Goal: Task Accomplishment & Management: Manage account settings

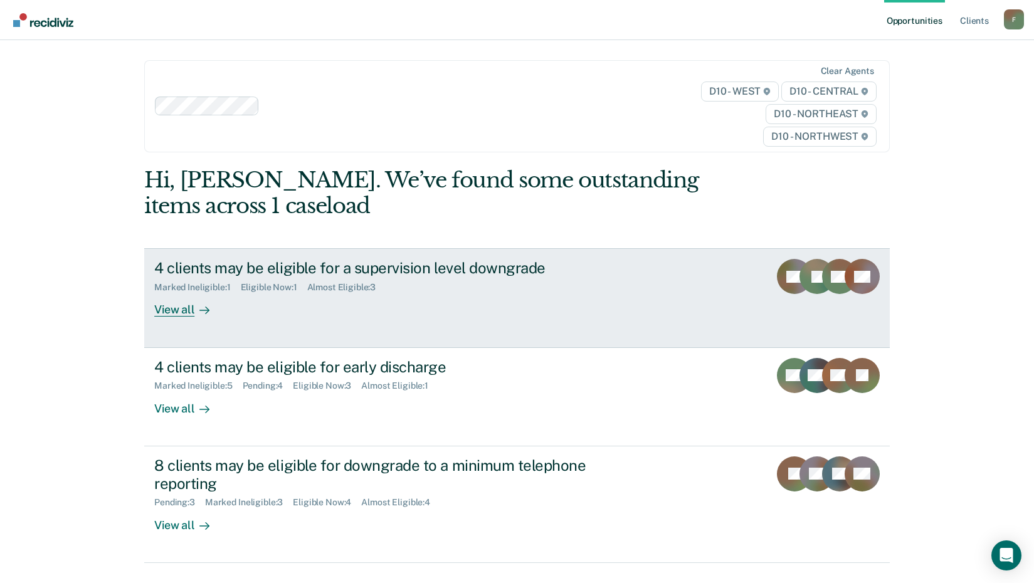
click at [280, 283] on div "Eligible Now : 1" at bounding box center [274, 287] width 66 height 11
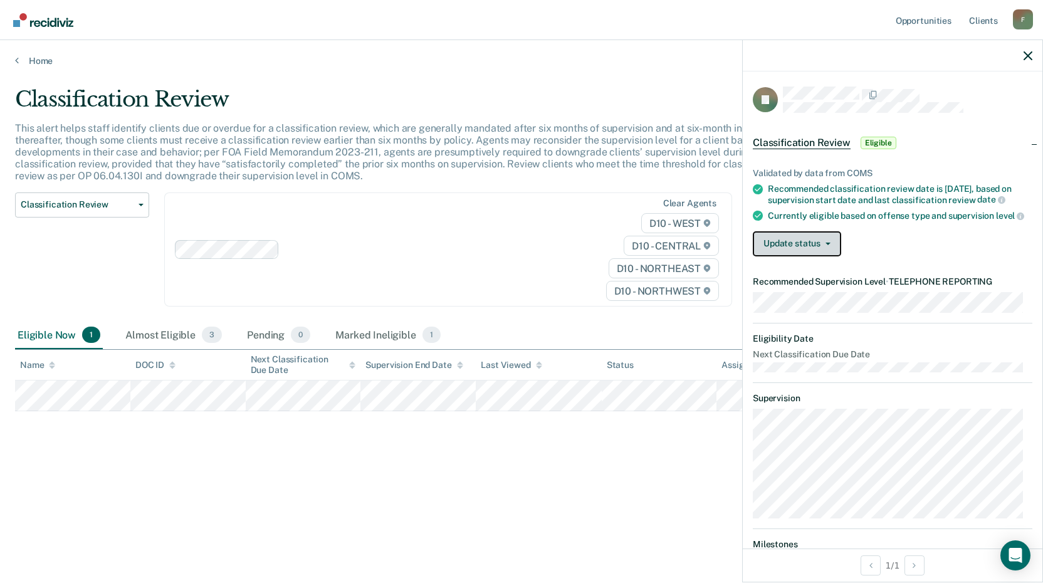
click at [801, 255] on button "Update status" at bounding box center [797, 243] width 88 height 25
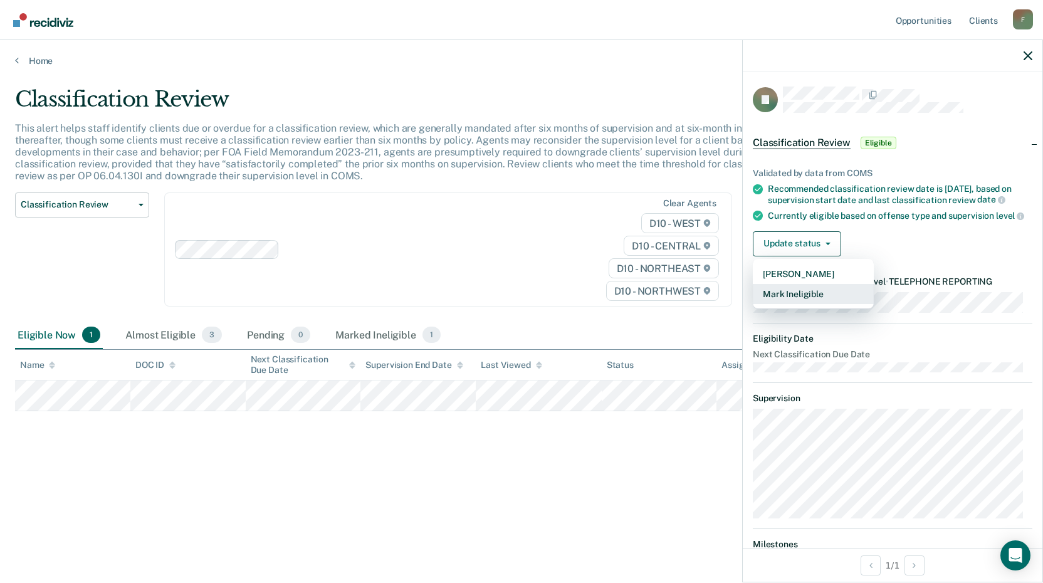
click at [813, 304] on button "Mark Ineligible" at bounding box center [813, 294] width 121 height 20
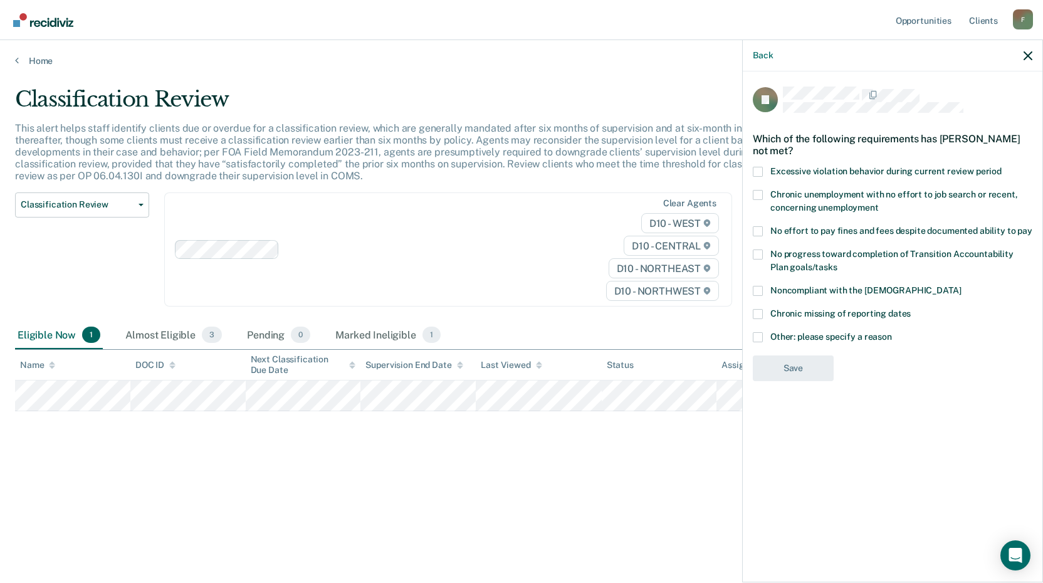
click at [754, 228] on span at bounding box center [758, 231] width 10 height 10
click at [1033, 226] on input "No effort to pay fines and fees despite documented ability to pay" at bounding box center [1033, 226] width 0 height 0
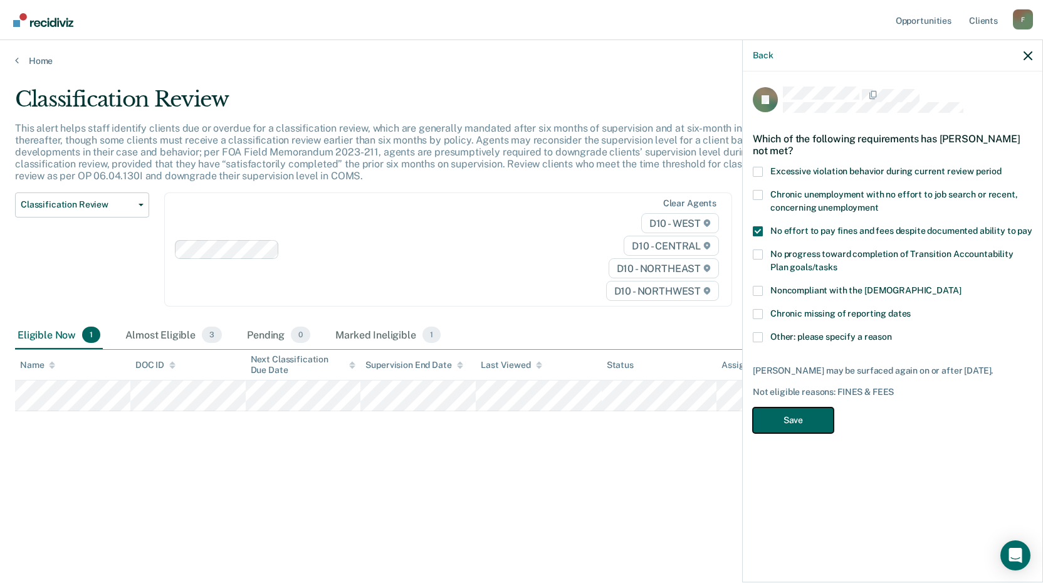
click at [782, 416] on button "Save" at bounding box center [793, 421] width 81 height 26
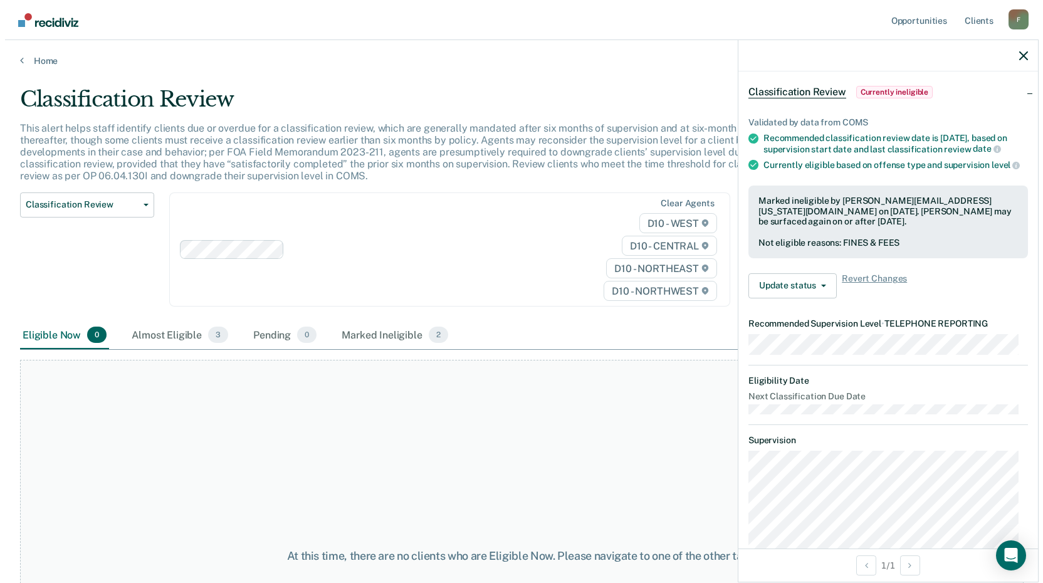
scroll to position [15, 0]
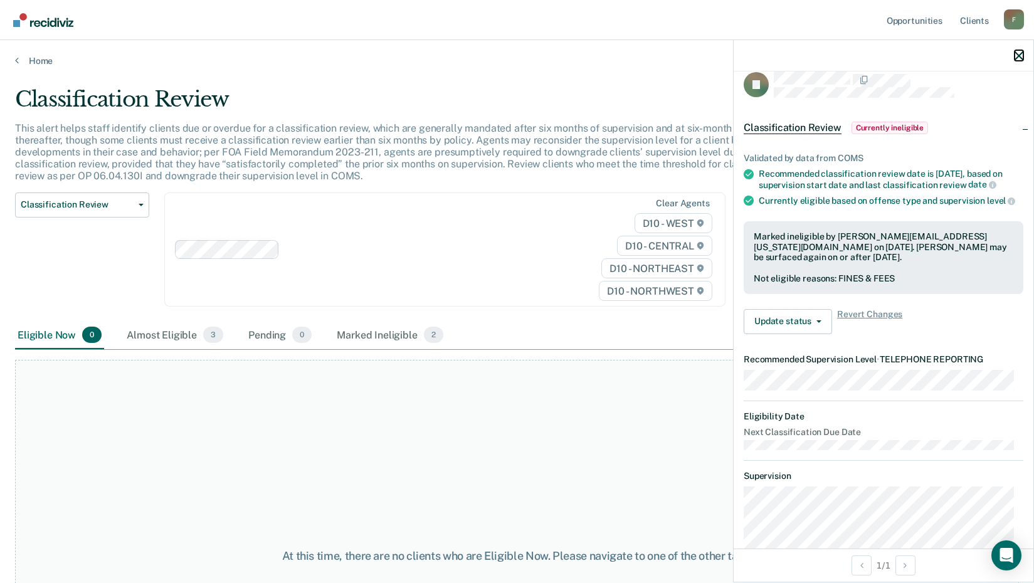
click at [1023, 52] on icon "button" at bounding box center [1018, 55] width 9 height 9
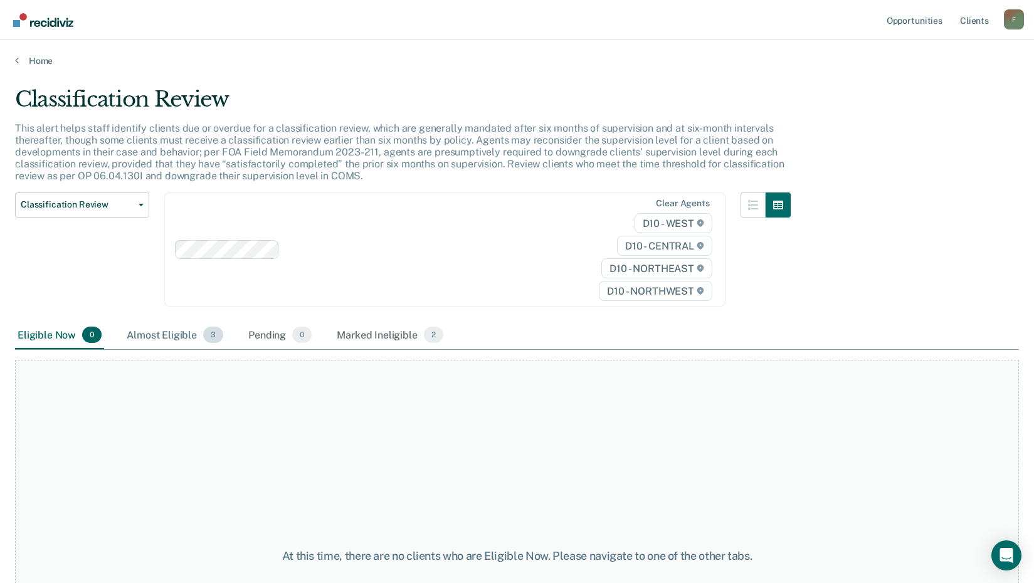
click at [144, 331] on div "Almost Eligible 3" at bounding box center [175, 336] width 102 height 28
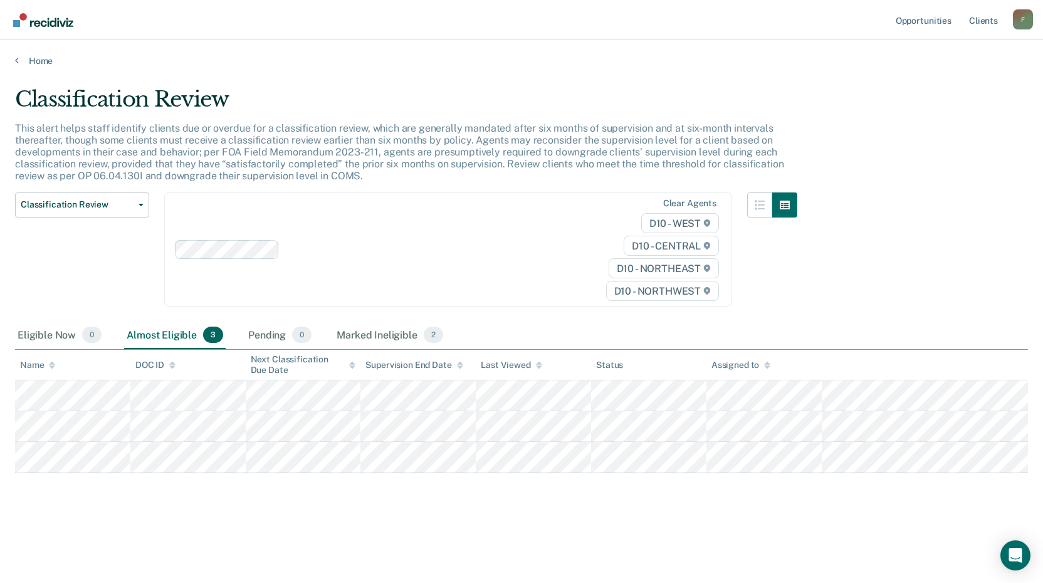
click at [14, 60] on div "Home" at bounding box center [521, 53] width 1043 height 26
click at [19, 61] on link "Home" at bounding box center [521, 60] width 1013 height 11
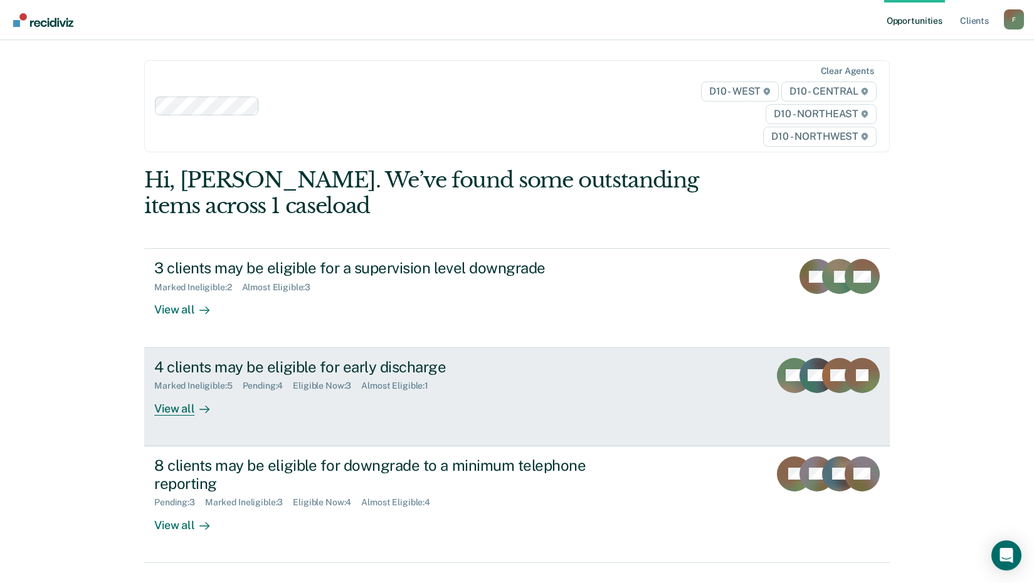
click at [323, 359] on div "4 clients may be eligible for early discharge" at bounding box center [374, 367] width 440 height 18
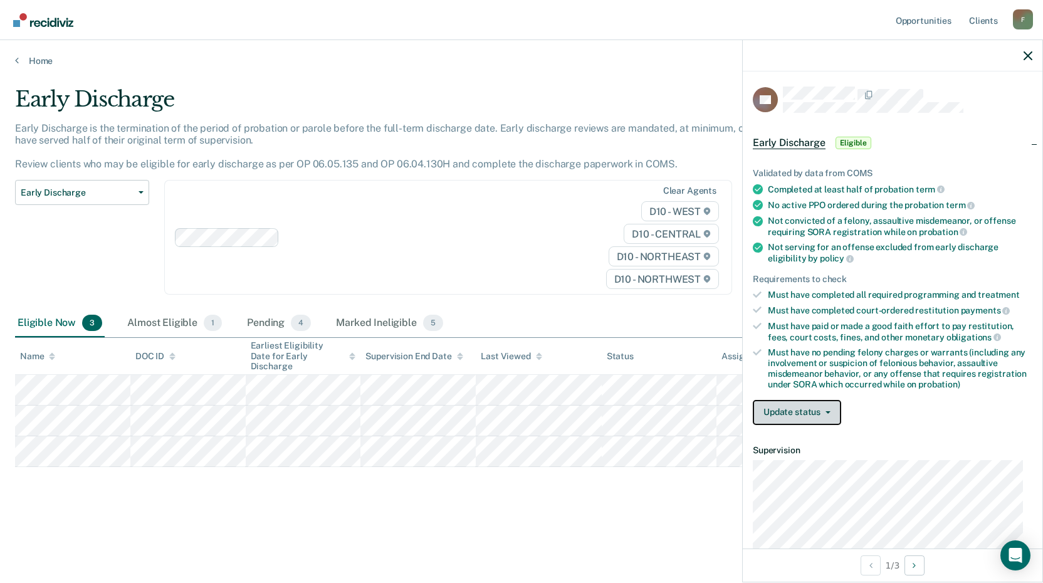
click at [792, 411] on button "Update status" at bounding box center [797, 412] width 88 height 25
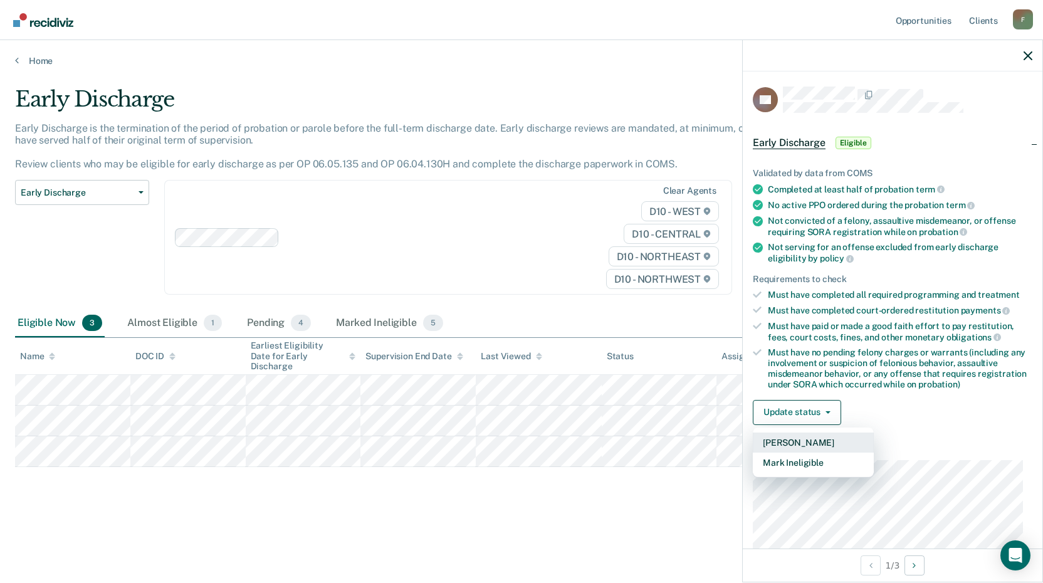
click at [815, 441] on button "[PERSON_NAME]" at bounding box center [813, 443] width 121 height 20
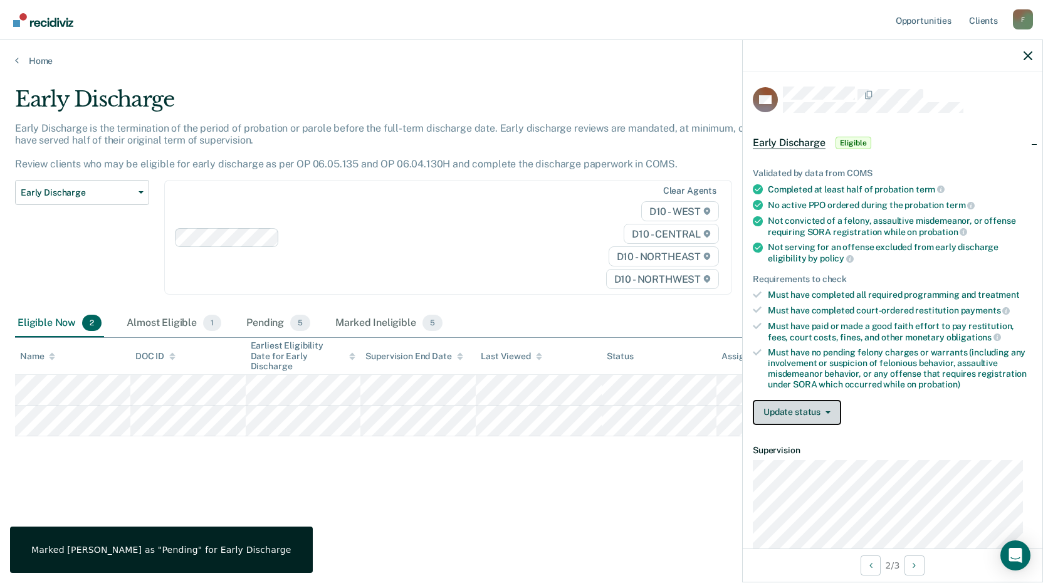
click at [794, 411] on button "Update status" at bounding box center [797, 412] width 88 height 25
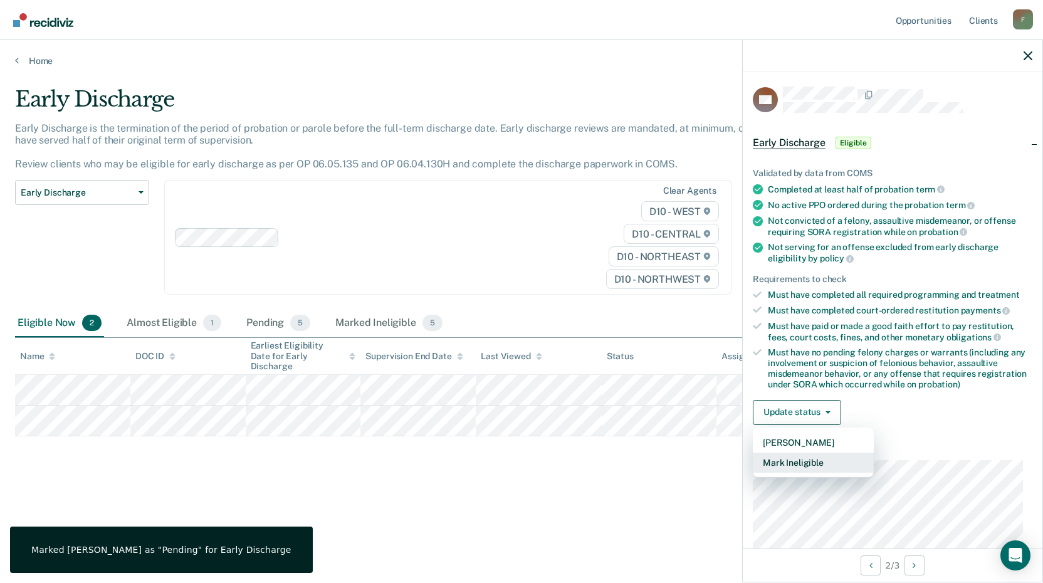
click at [803, 468] on button "Mark Ineligible" at bounding box center [813, 463] width 121 height 20
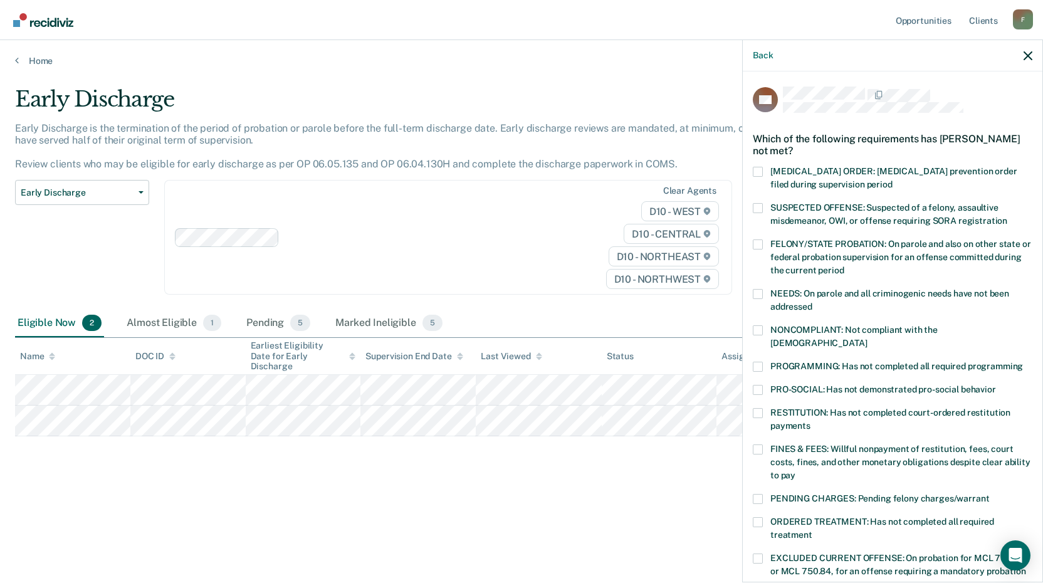
click at [763, 362] on label "PROGRAMMING: Has not completed all required programming" at bounding box center [893, 368] width 280 height 13
click at [1023, 362] on input "PROGRAMMING: Has not completed all required programming" at bounding box center [1023, 362] width 0 height 0
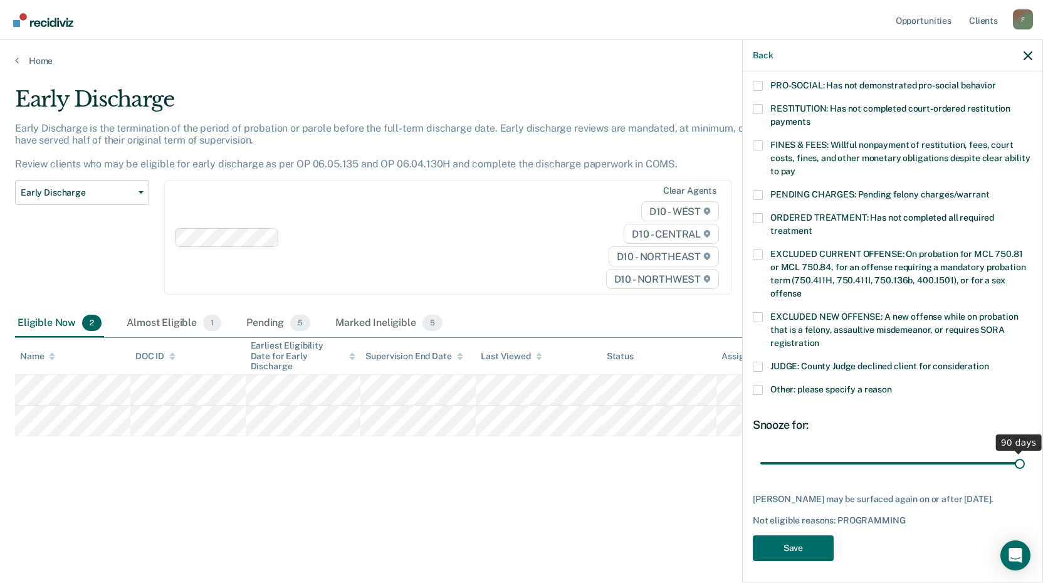
type input "90"
click at [1014, 452] on input "range" at bounding box center [893, 463] width 265 height 22
click at [766, 546] on button "Save" at bounding box center [793, 548] width 81 height 26
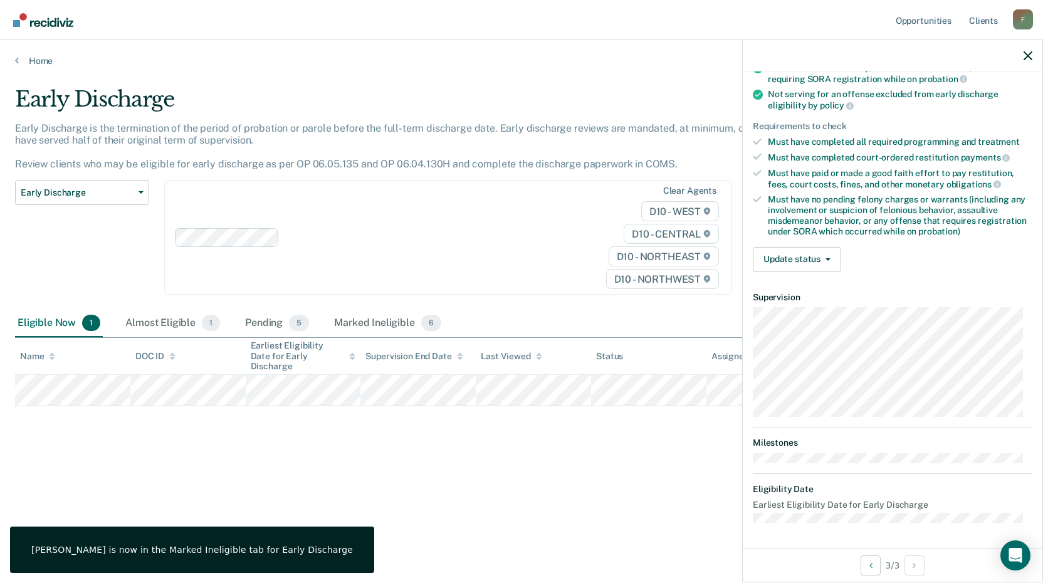
scroll to position [152, 0]
click at [814, 261] on button "Update status" at bounding box center [797, 260] width 88 height 25
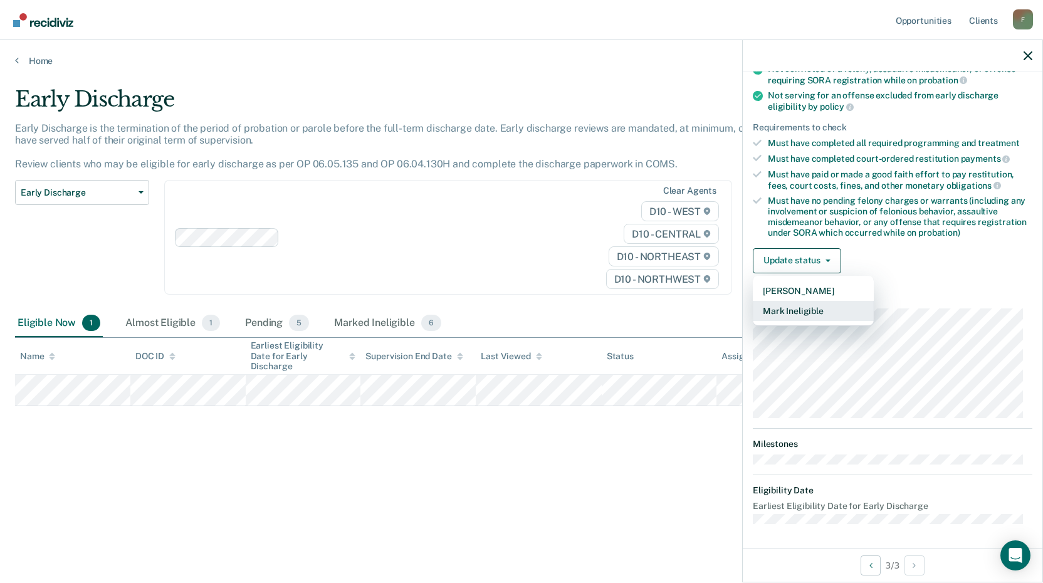
click at [782, 311] on button "Mark Ineligible" at bounding box center [813, 311] width 121 height 20
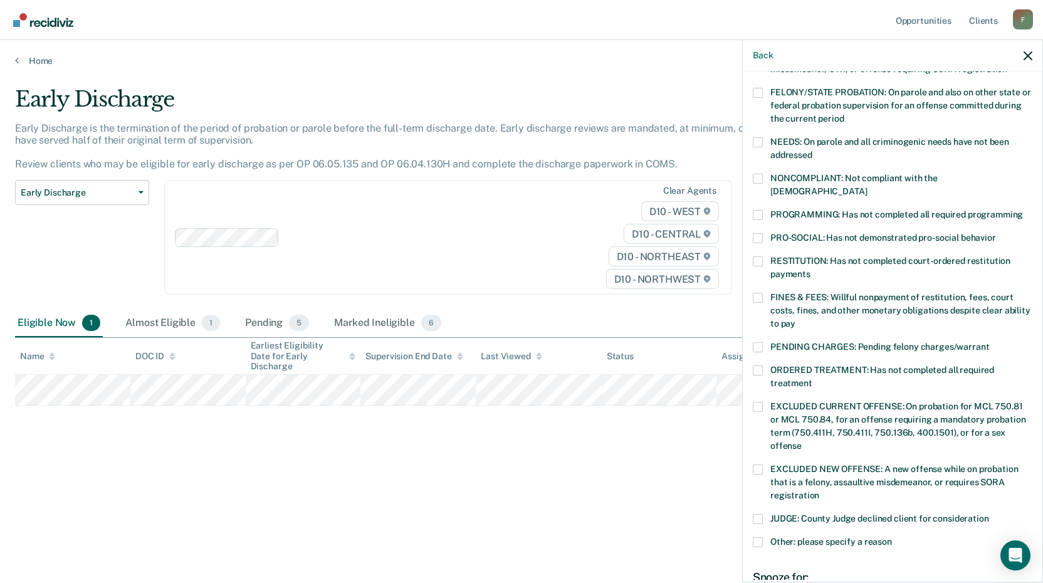
click at [760, 210] on span at bounding box center [758, 215] width 10 height 10
click at [1023, 210] on input "PROGRAMMING: Has not completed all required programming" at bounding box center [1023, 210] width 0 height 0
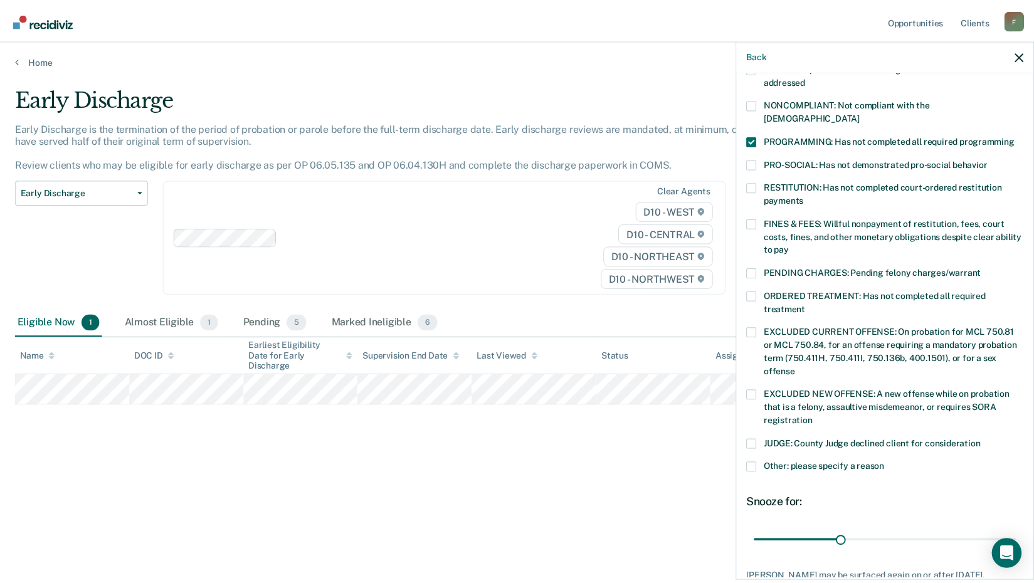
scroll to position [293, 0]
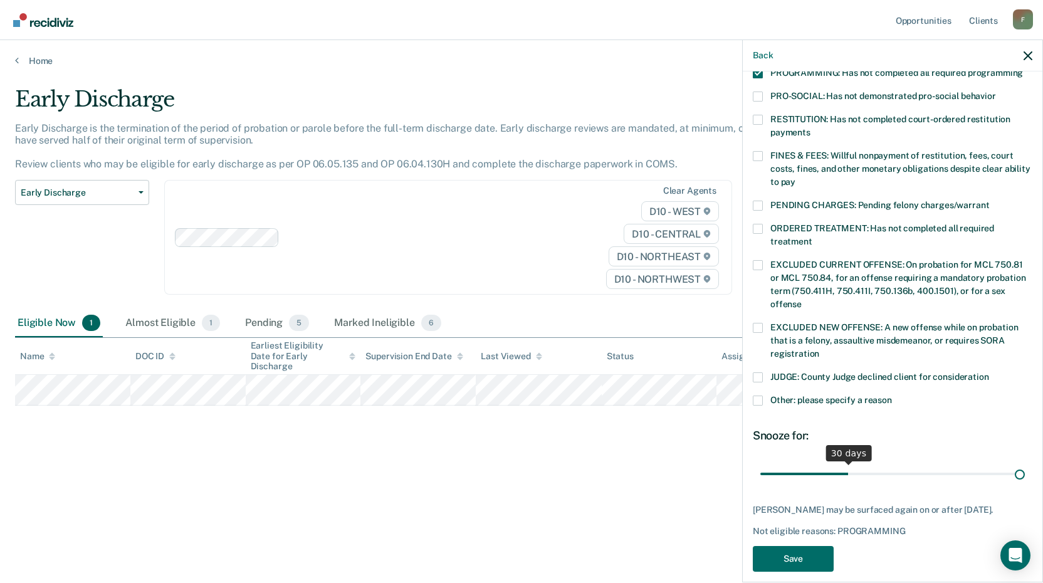
type input "90"
click at [1013, 463] on input "range" at bounding box center [893, 474] width 265 height 22
click at [796, 555] on button "Save" at bounding box center [793, 559] width 81 height 26
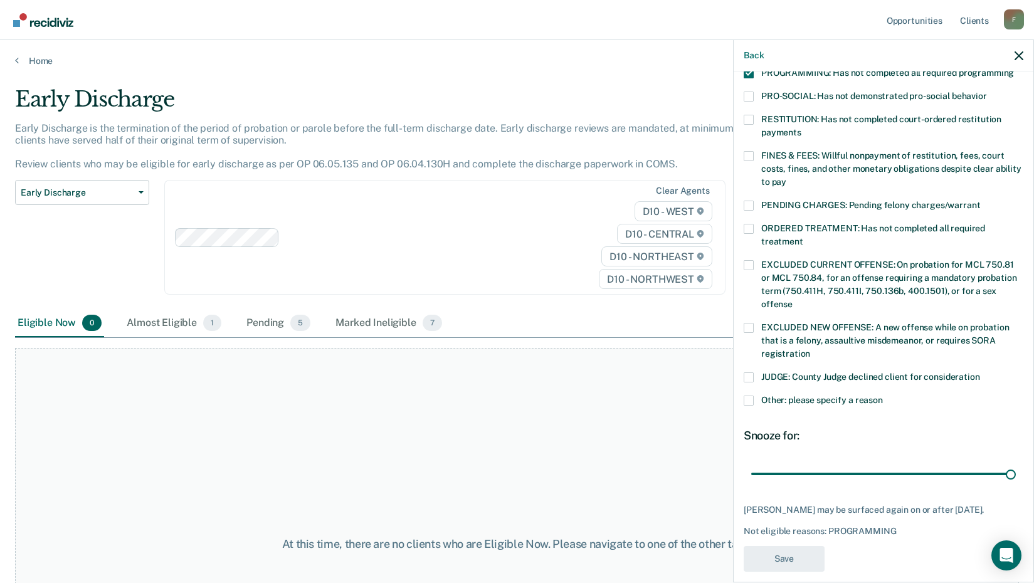
scroll to position [245, 0]
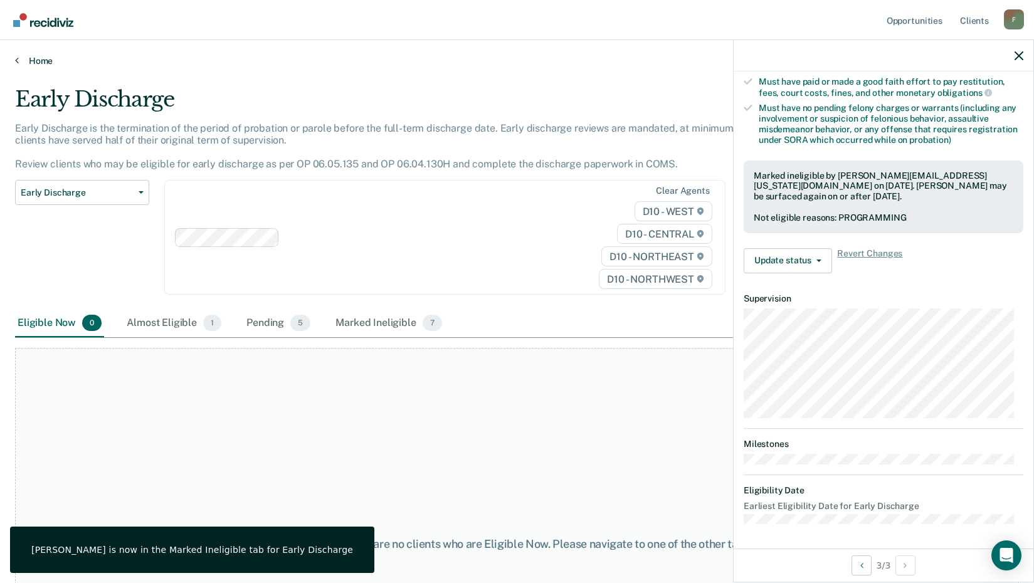
click at [16, 58] on icon at bounding box center [17, 60] width 4 height 10
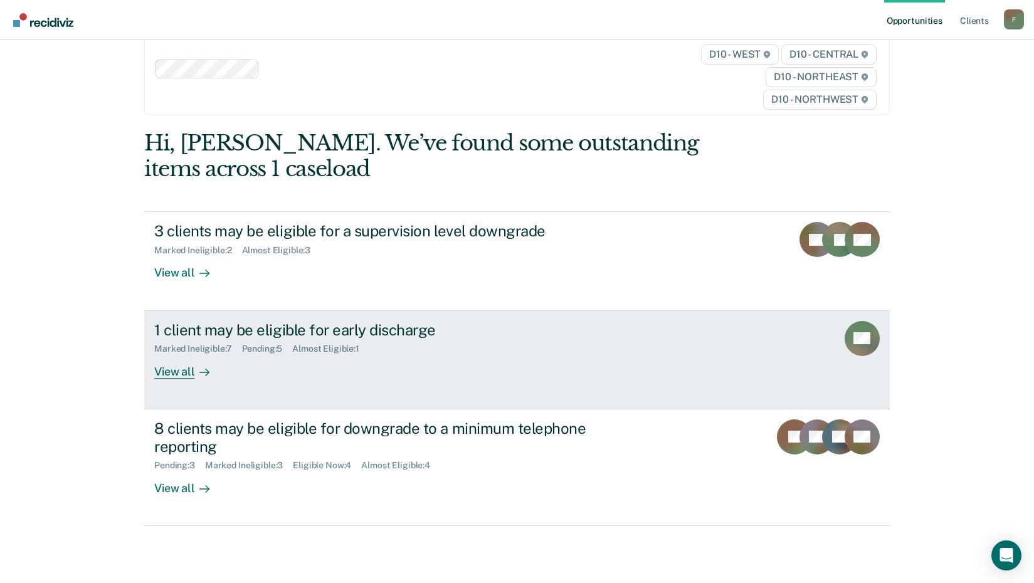
scroll to position [57, 0]
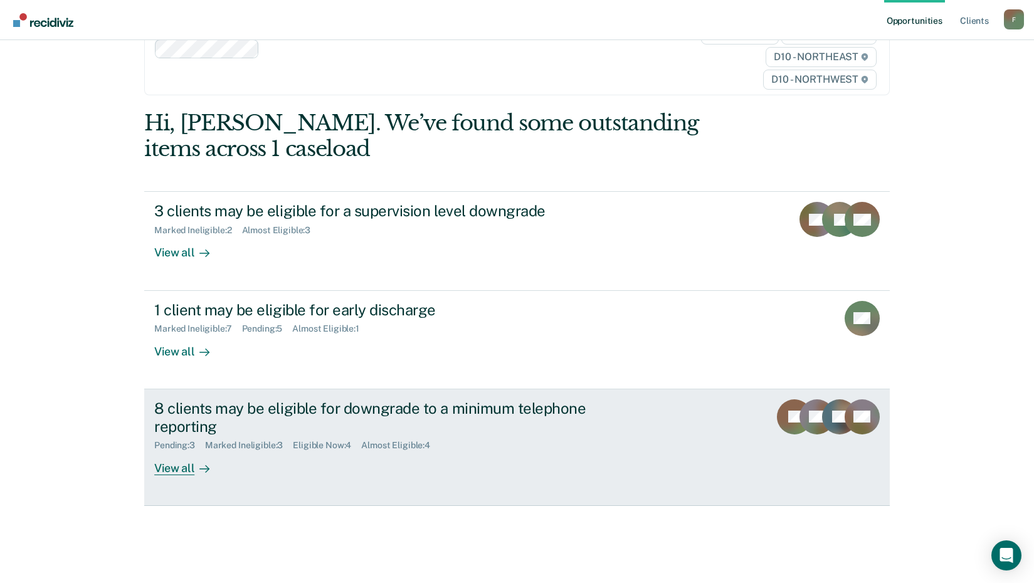
click at [207, 418] on div "8 clients may be eligible for downgrade to a minimum telephone reporting" at bounding box center [374, 417] width 440 height 36
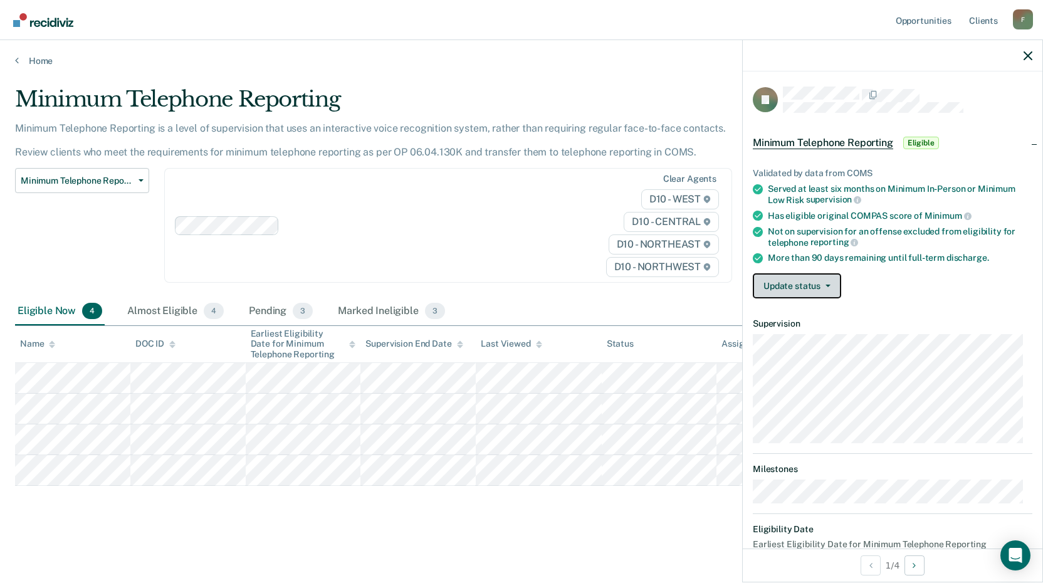
click at [797, 275] on button "Update status" at bounding box center [797, 285] width 88 height 25
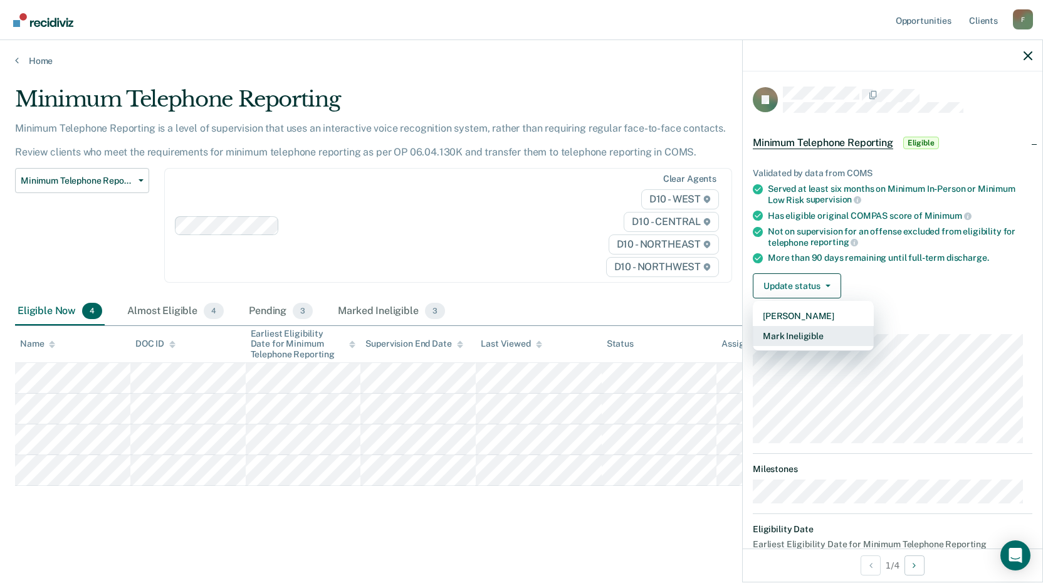
click at [798, 333] on button "Mark Ineligible" at bounding box center [813, 336] width 121 height 20
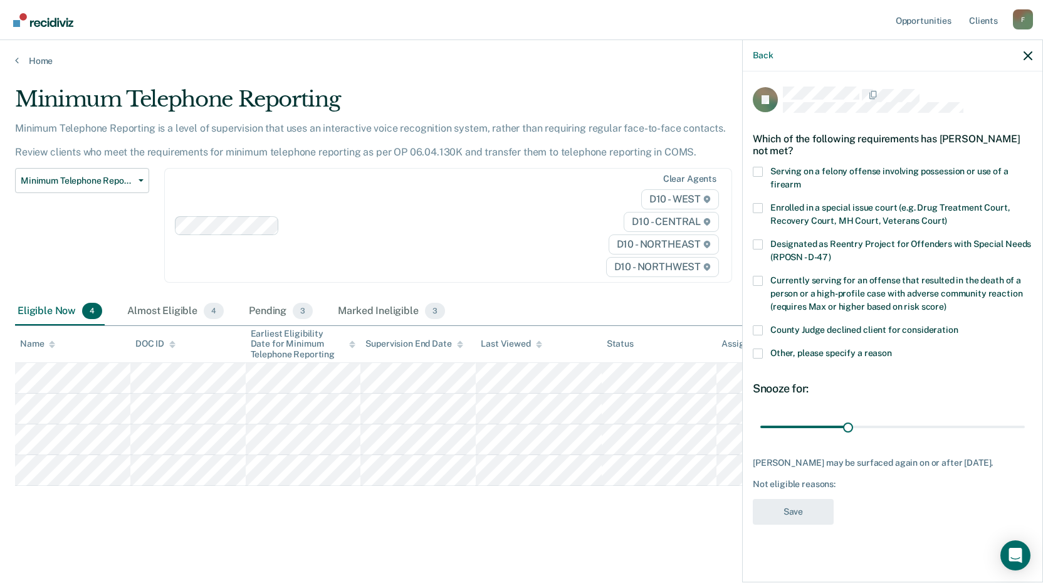
click at [760, 330] on span at bounding box center [758, 330] width 10 height 10
click at [959, 325] on input "County Judge declined client for consideration" at bounding box center [959, 325] width 0 height 0
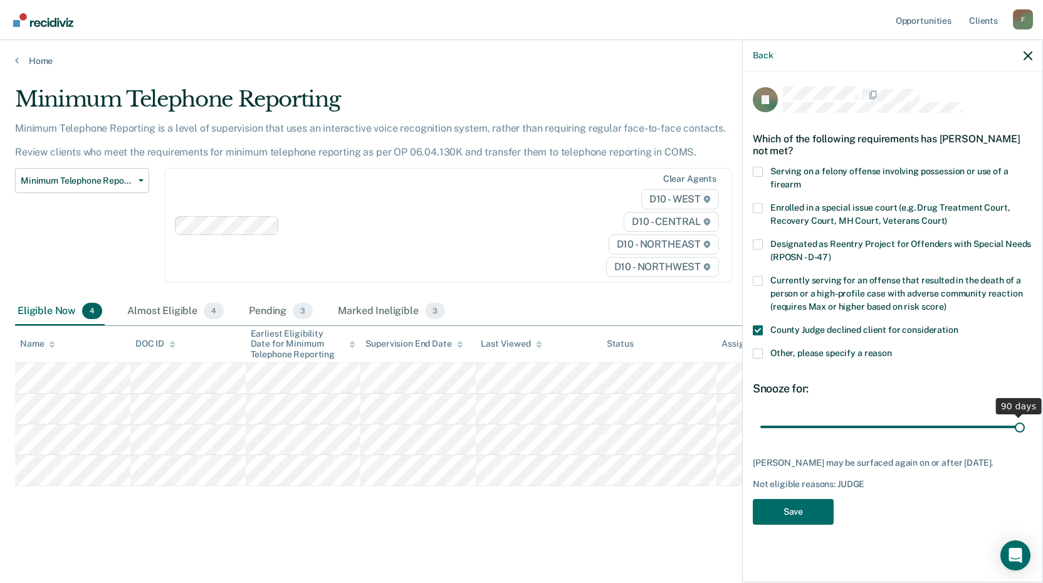
type input "90"
click at [1024, 424] on input "range" at bounding box center [893, 427] width 265 height 22
click at [794, 515] on button "Save" at bounding box center [793, 512] width 81 height 26
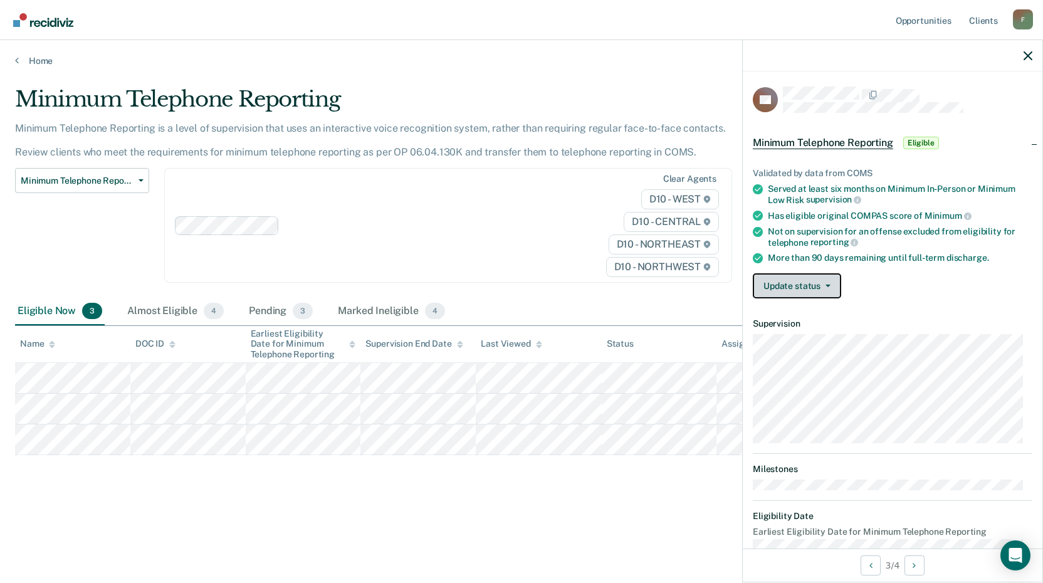
click at [809, 285] on button "Update status" at bounding box center [797, 285] width 88 height 25
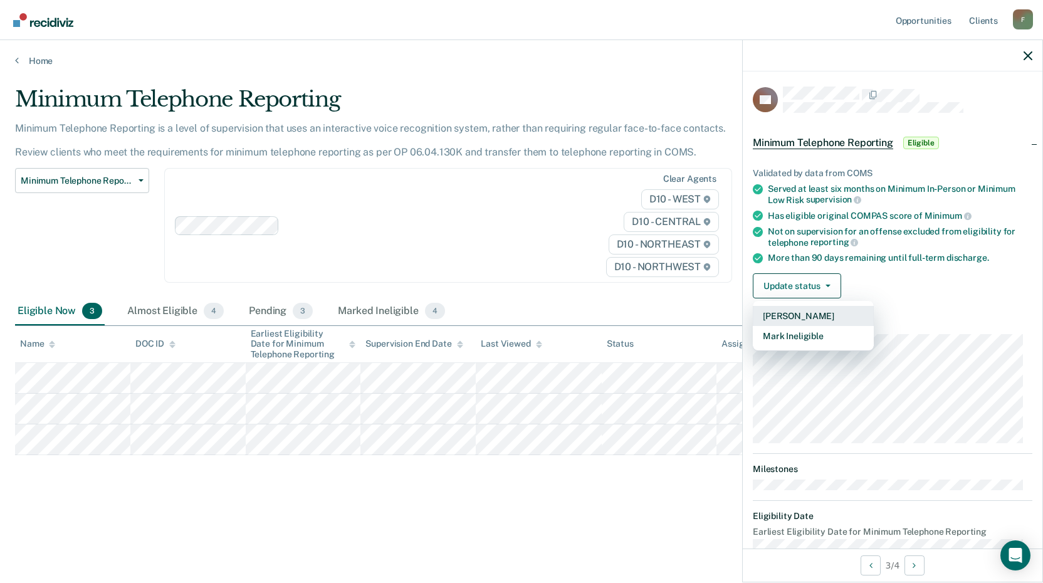
click at [782, 315] on button "[PERSON_NAME]" at bounding box center [813, 316] width 121 height 20
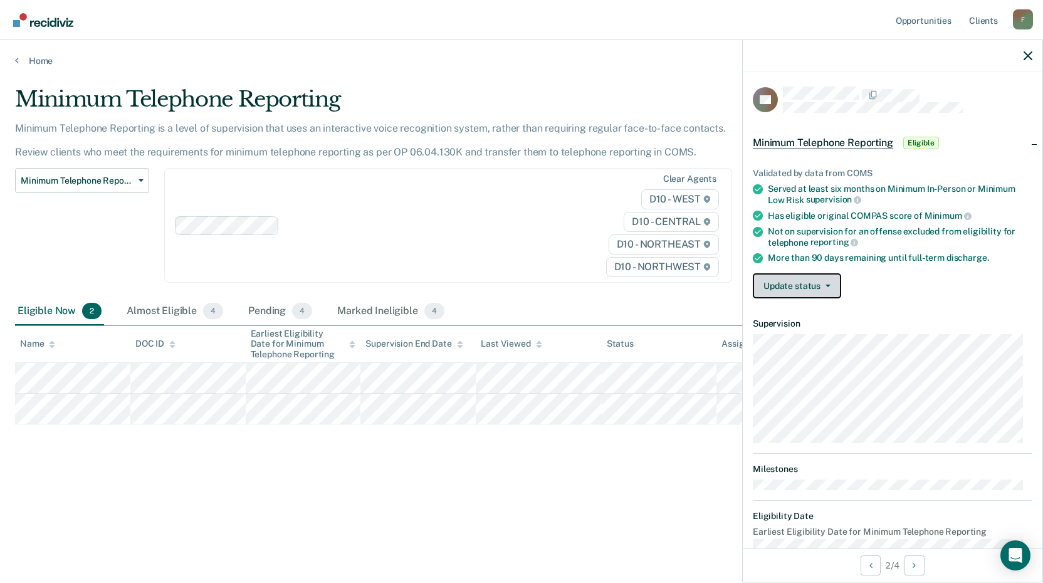
click at [813, 287] on button "Update status" at bounding box center [797, 285] width 88 height 25
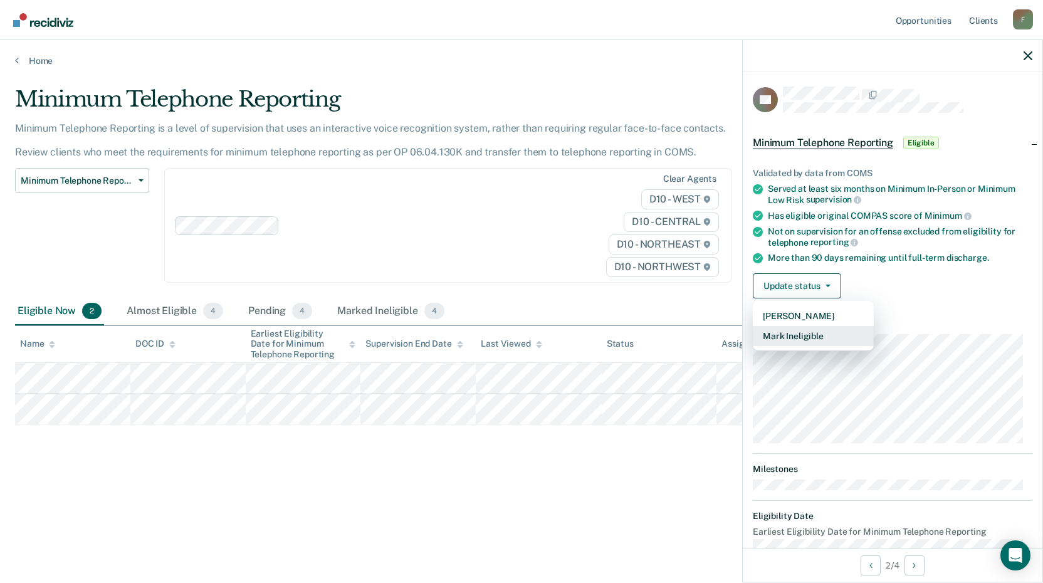
click at [808, 335] on button "Mark Ineligible" at bounding box center [813, 336] width 121 height 20
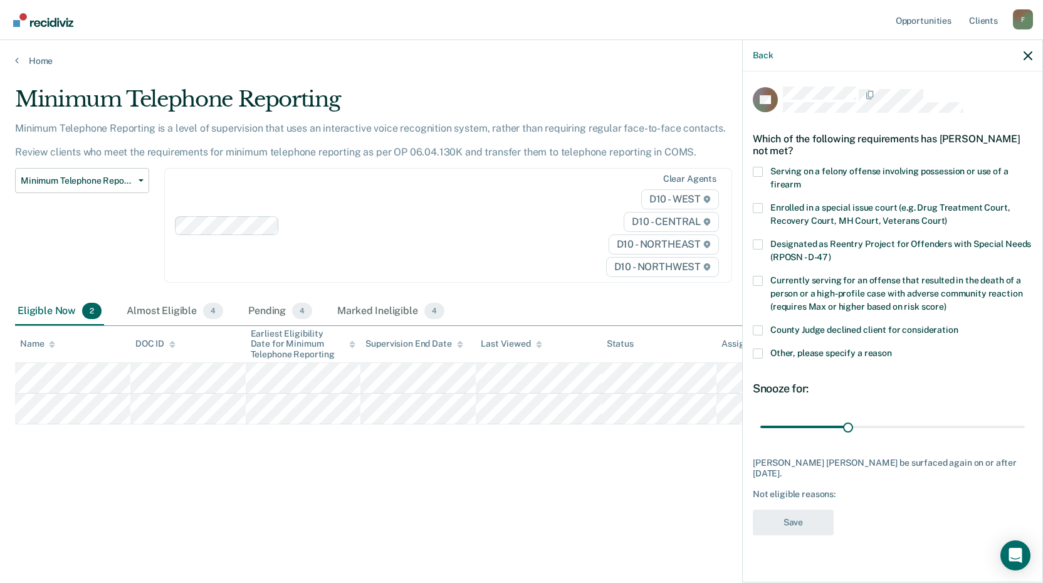
click at [759, 329] on span at bounding box center [758, 330] width 10 height 10
click at [959, 325] on input "County Judge declined client for consideration" at bounding box center [959, 325] width 0 height 0
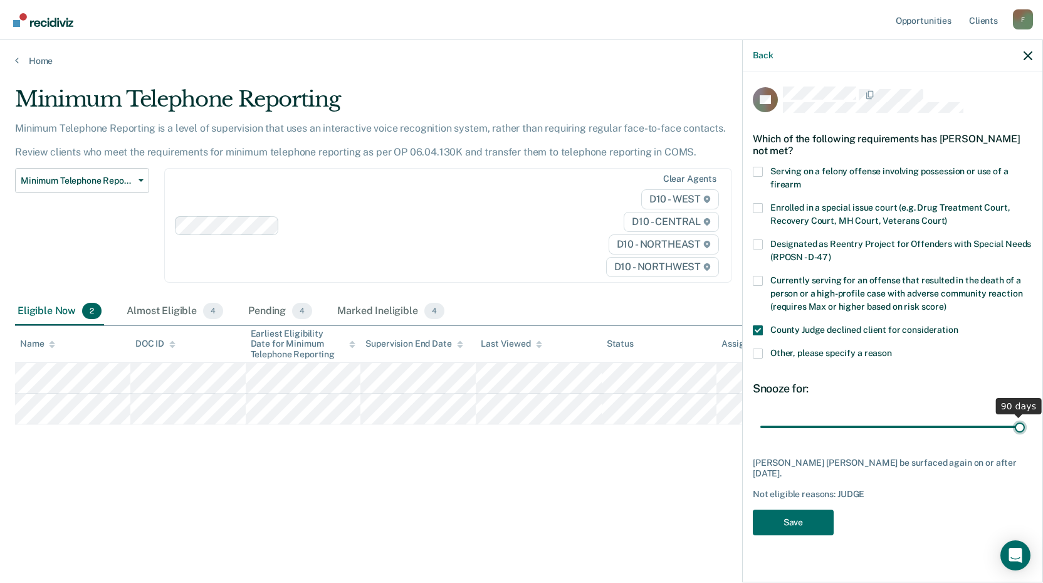
type input "90"
click at [1024, 425] on input "range" at bounding box center [893, 427] width 265 height 22
click at [801, 514] on button "Save" at bounding box center [793, 523] width 81 height 26
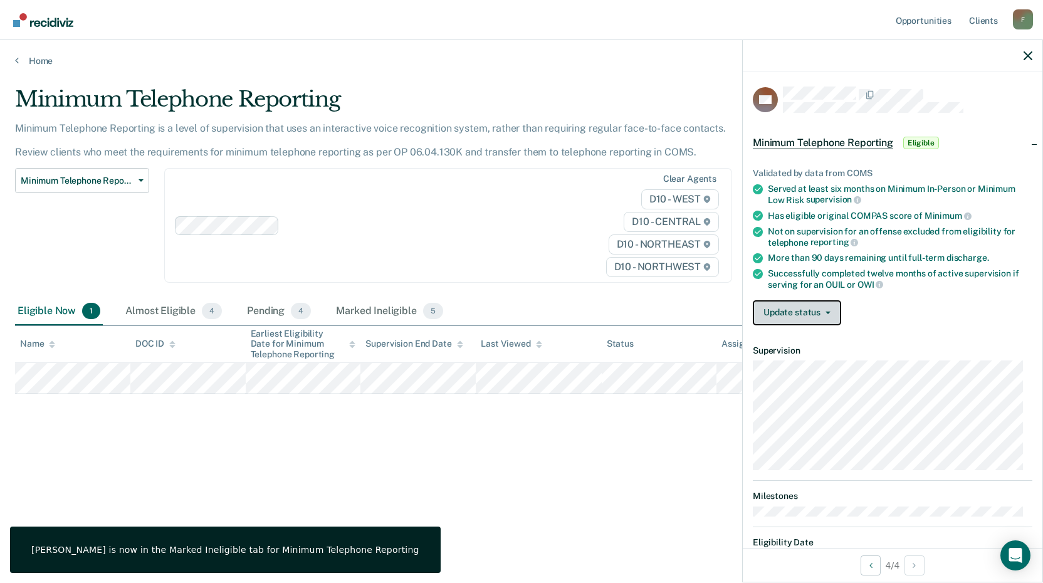
click at [803, 307] on button "Update status" at bounding box center [797, 312] width 88 height 25
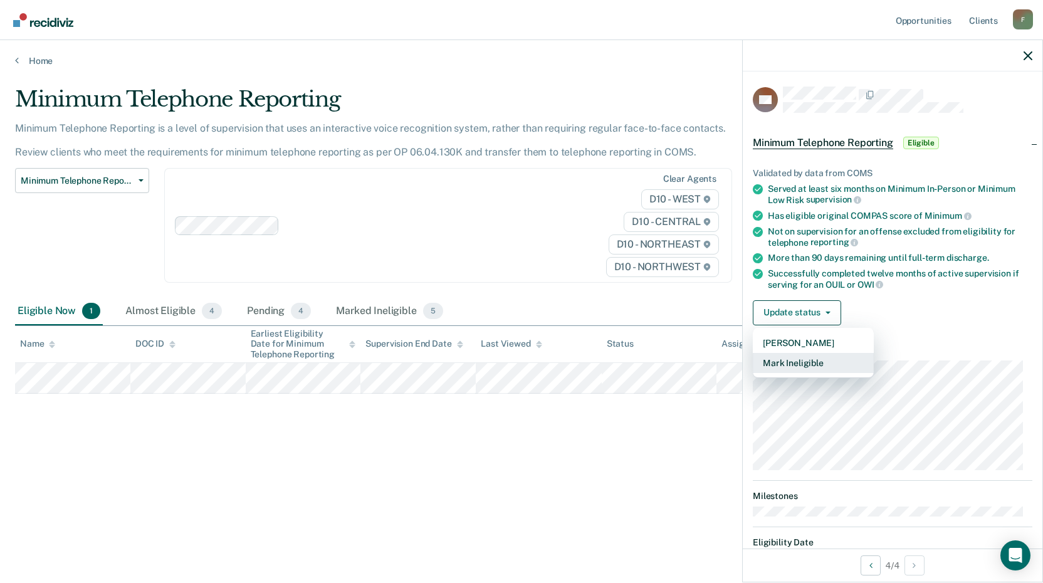
click at [825, 359] on button "Mark Ineligible" at bounding box center [813, 363] width 121 height 20
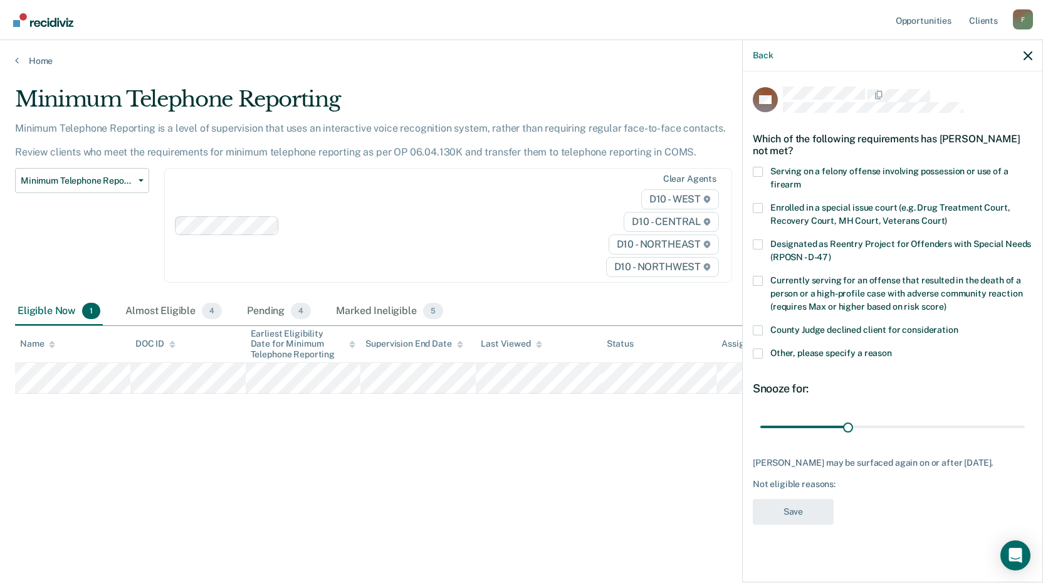
drag, startPoint x: 757, startPoint y: 329, endPoint x: 775, endPoint y: 331, distance: 18.3
click at [764, 329] on label "County Judge declined client for consideration" at bounding box center [893, 331] width 280 height 13
click at [959, 325] on input "County Judge declined client for consideration" at bounding box center [959, 325] width 0 height 0
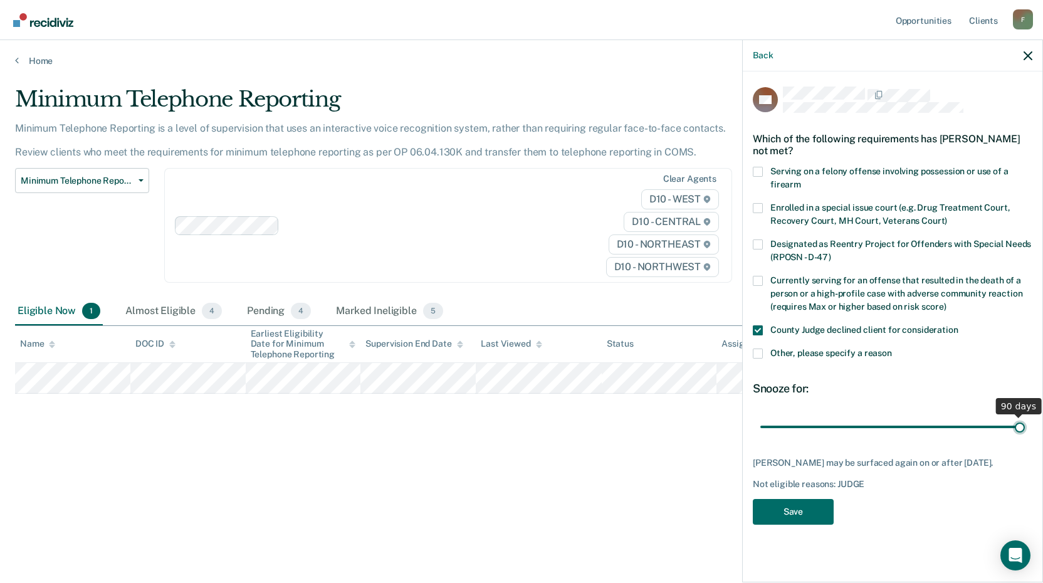
type input "90"
click at [1021, 424] on input "range" at bounding box center [893, 427] width 265 height 22
click at [815, 520] on button "Save" at bounding box center [793, 512] width 81 height 26
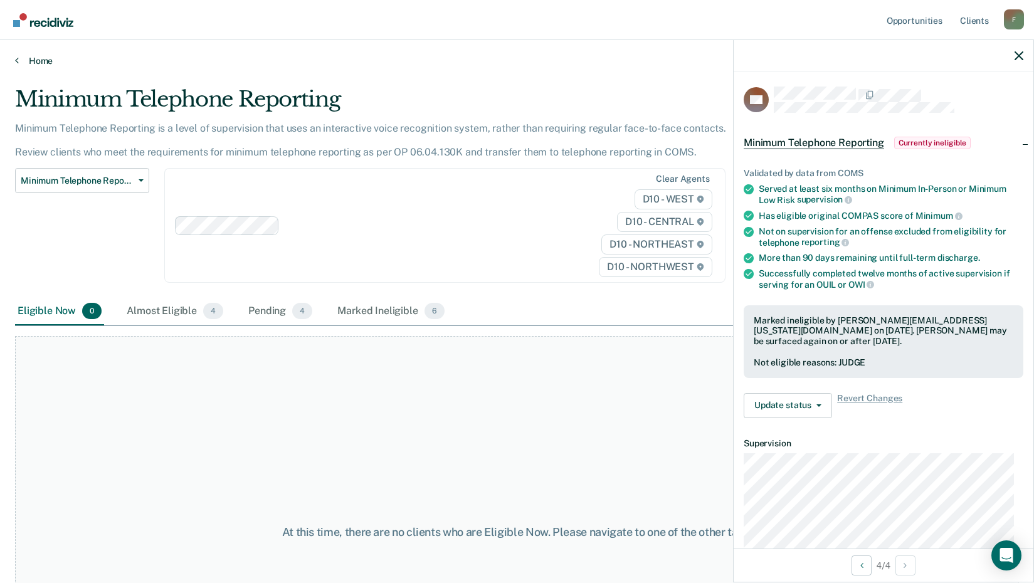
drag, startPoint x: 14, startPoint y: 51, endPoint x: 16, endPoint y: 65, distance: 14.5
click at [16, 58] on div "Home" at bounding box center [517, 53] width 1034 height 26
click at [18, 64] on icon at bounding box center [17, 60] width 4 height 10
